Goal: Check status

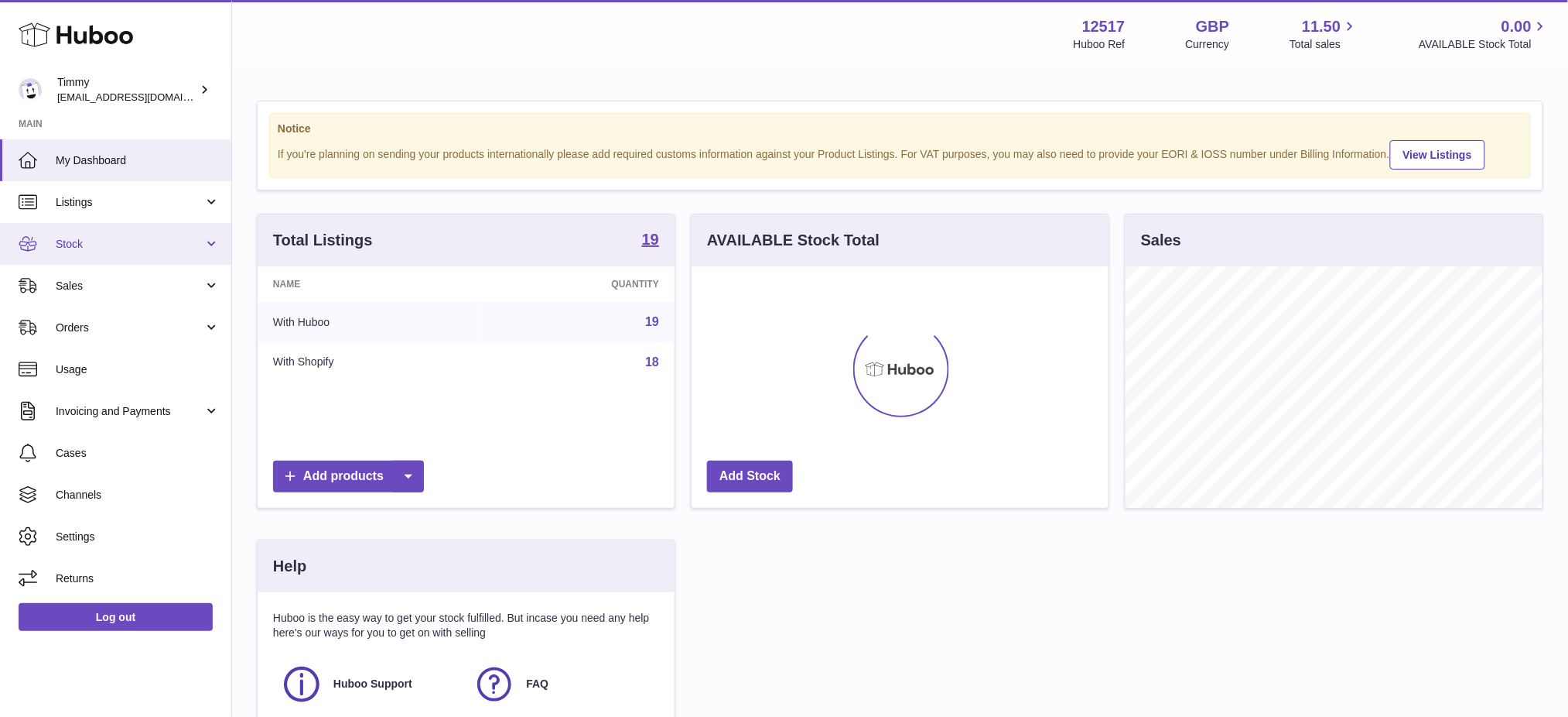
scroll to position [241, 417]
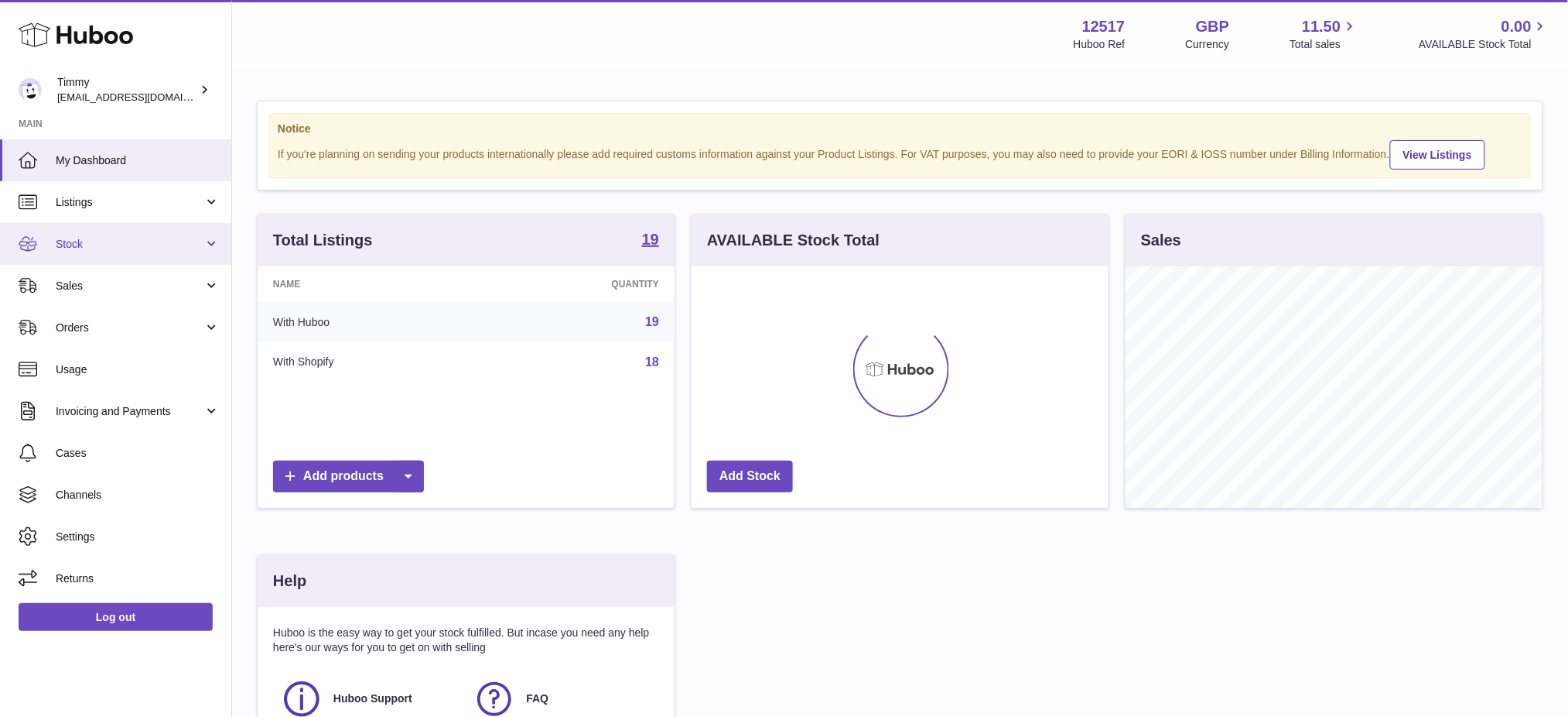
click at [90, 247] on span "Stock" at bounding box center [129, 244] width 147 height 15
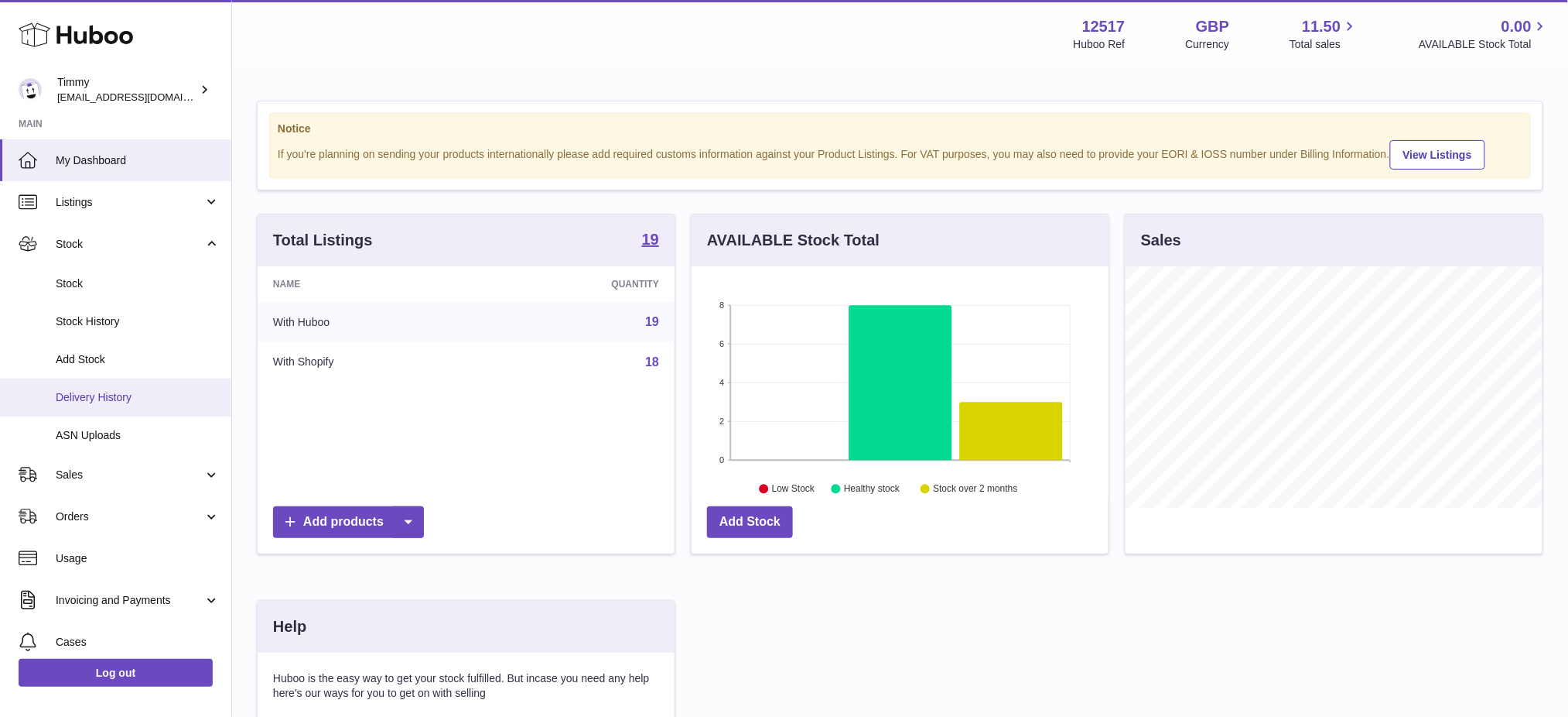
click at [109, 404] on link "Delivery History" at bounding box center [116, 397] width 231 height 38
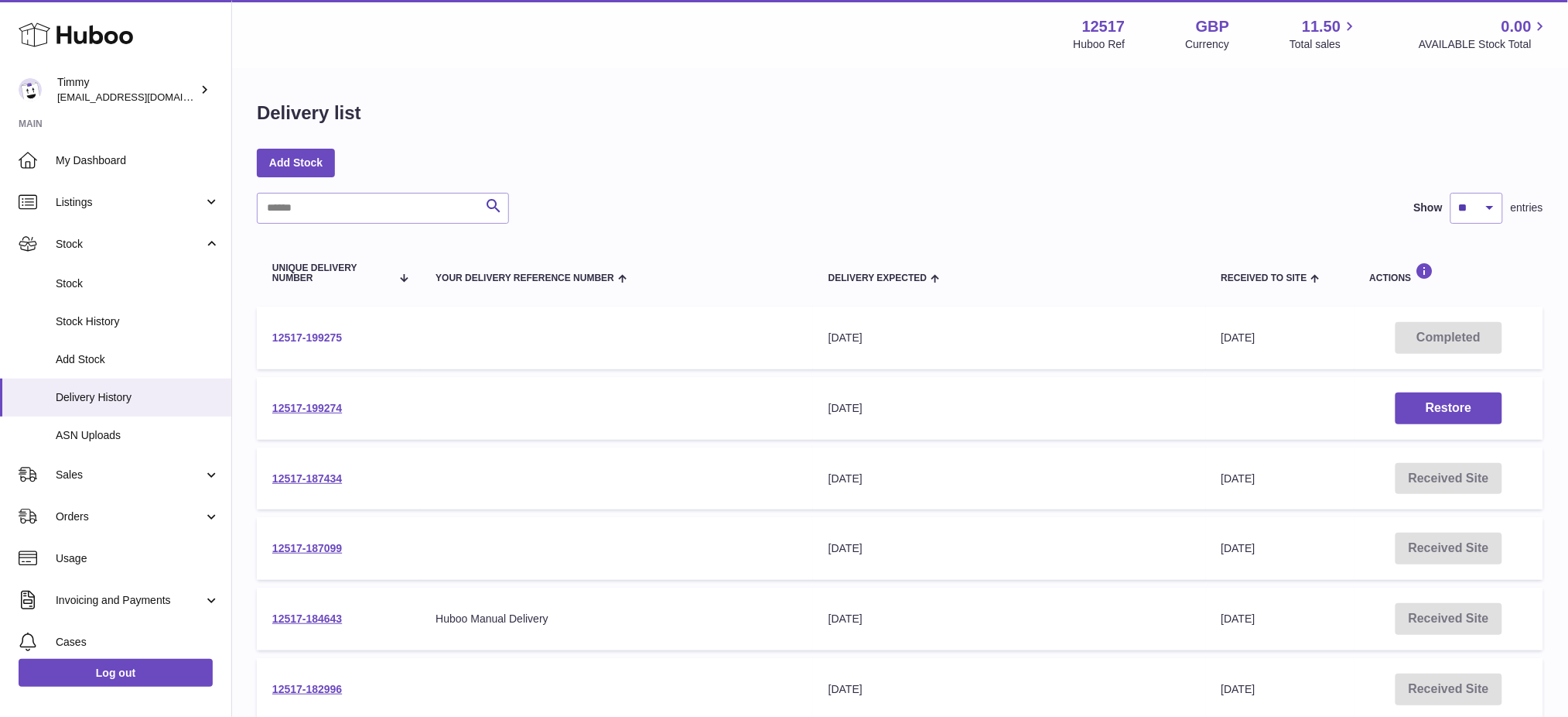
click at [300, 335] on link "12517-199275" at bounding box center [307, 336] width 70 height 12
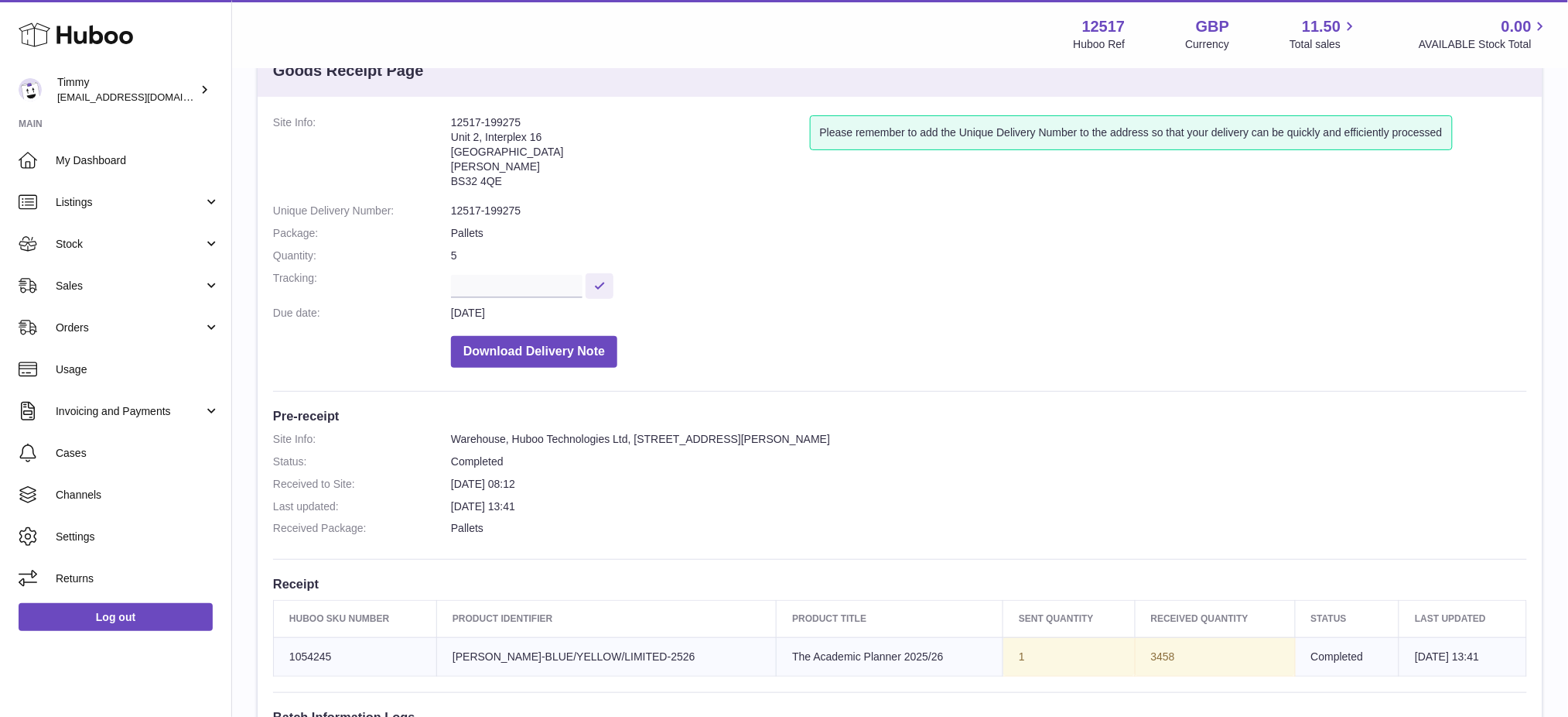
scroll to position [103, 0]
